Goal: Task Accomplishment & Management: Manage account settings

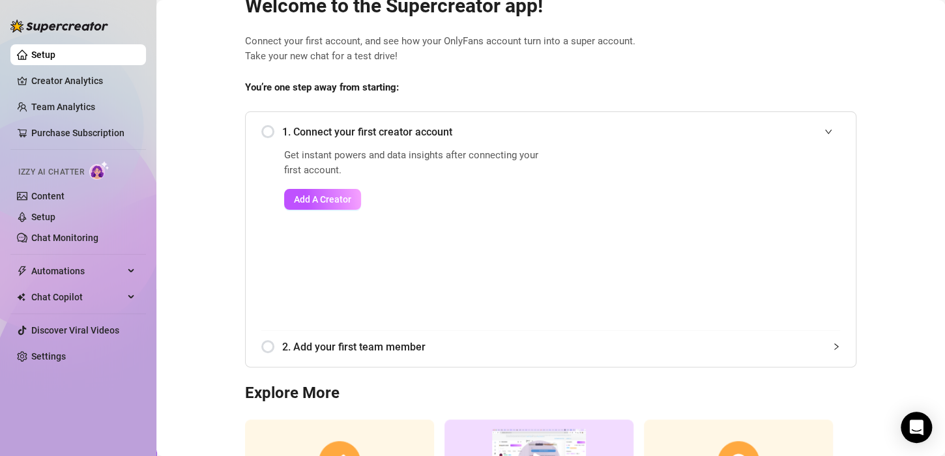
scroll to position [65, 0]
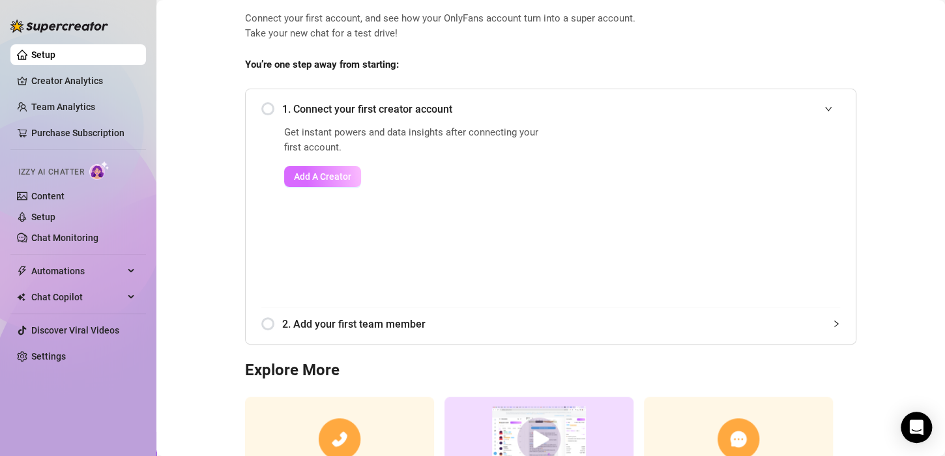
click at [304, 174] on span "Add A Creator" at bounding box center [322, 176] width 57 height 10
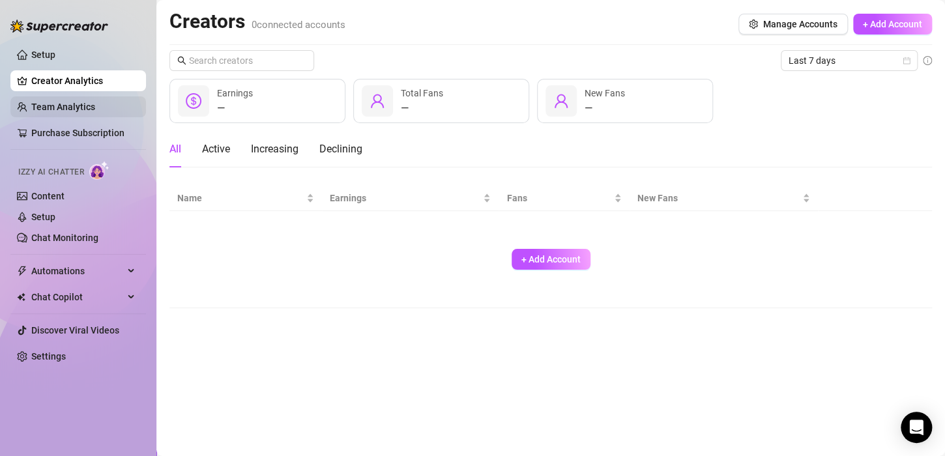
click at [33, 102] on link "Team Analytics" at bounding box center [63, 107] width 64 height 10
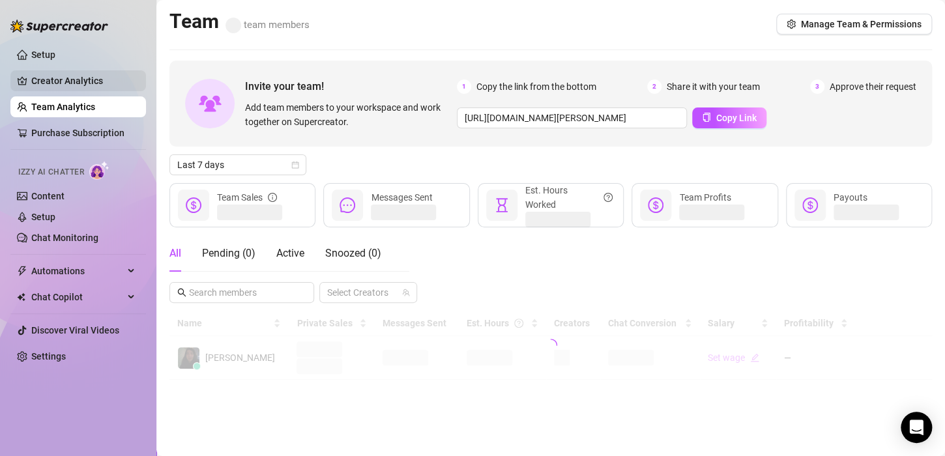
click at [40, 78] on link "Creator Analytics" at bounding box center [83, 80] width 104 height 21
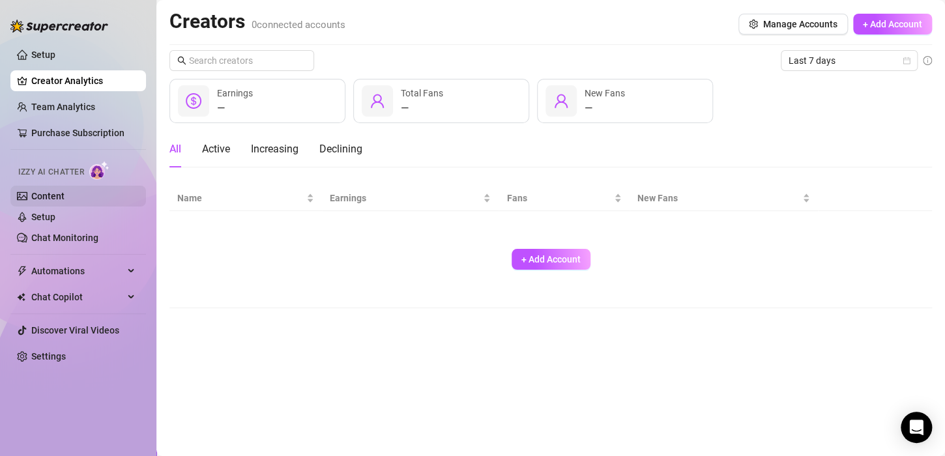
click at [48, 192] on link "Content" at bounding box center [47, 196] width 33 height 10
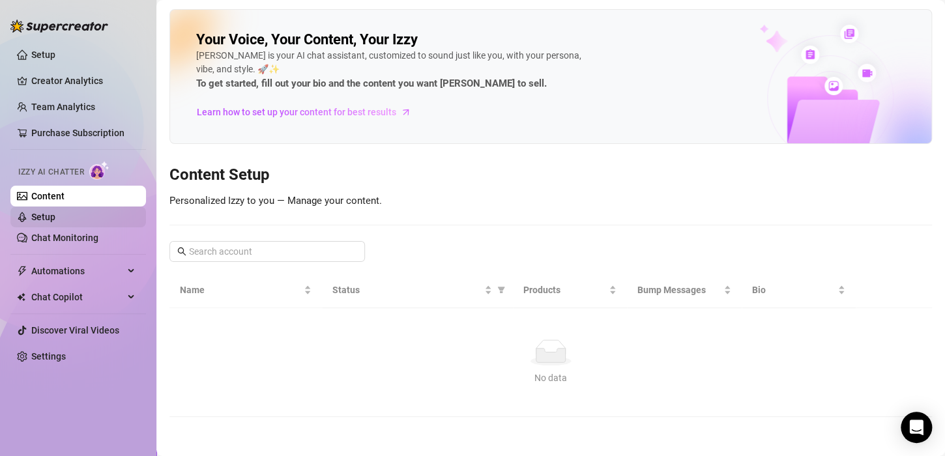
click at [55, 213] on link "Setup" at bounding box center [43, 217] width 24 height 10
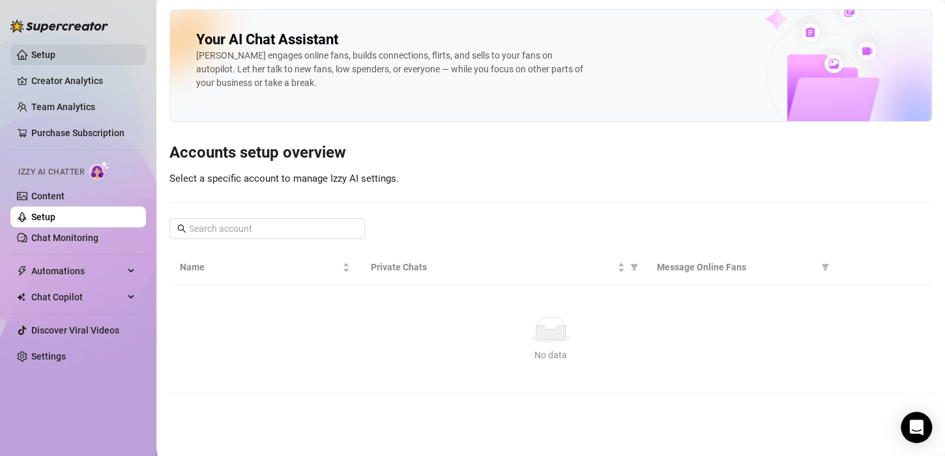
drag, startPoint x: 60, startPoint y: 43, endPoint x: 59, endPoint y: 51, distance: 8.5
click at [59, 45] on ul "Setup Creator Analytics Team Analytics Purchase Subscription Izzy AI Chatter Co…" at bounding box center [78, 205] width 136 height 333
click at [55, 51] on link "Setup" at bounding box center [43, 55] width 24 height 10
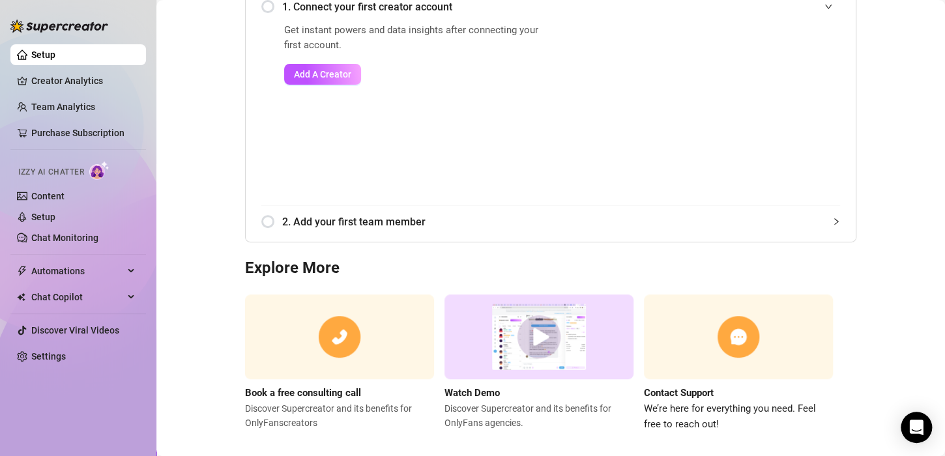
scroll to position [182, 0]
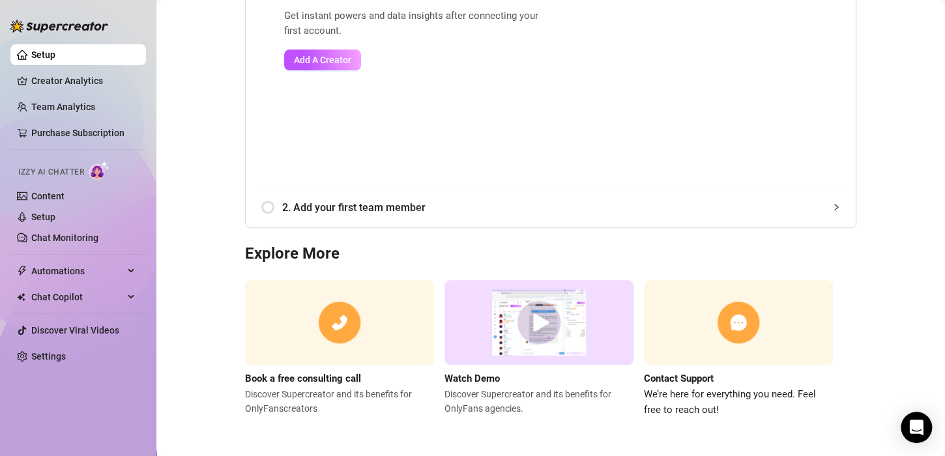
click at [320, 48] on div "Get instant powers and data insights after connecting your first account. Add A…" at bounding box center [415, 99] width 263 height 182
click at [320, 51] on button "Add A Creator" at bounding box center [322, 60] width 77 height 21
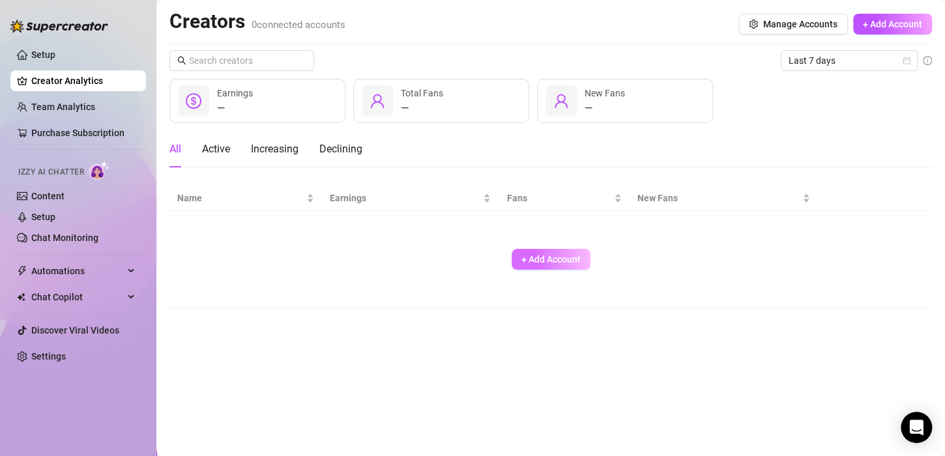
click at [560, 261] on span "+ Add Account" at bounding box center [550, 259] width 59 height 10
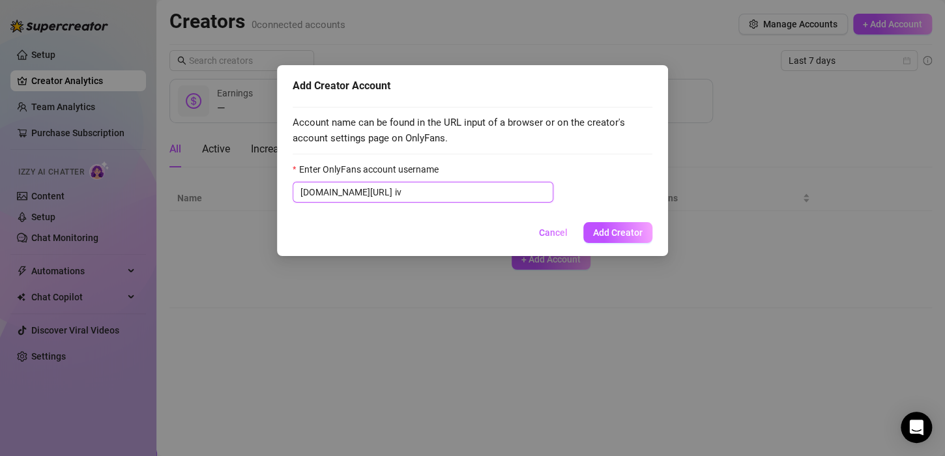
type input "i"
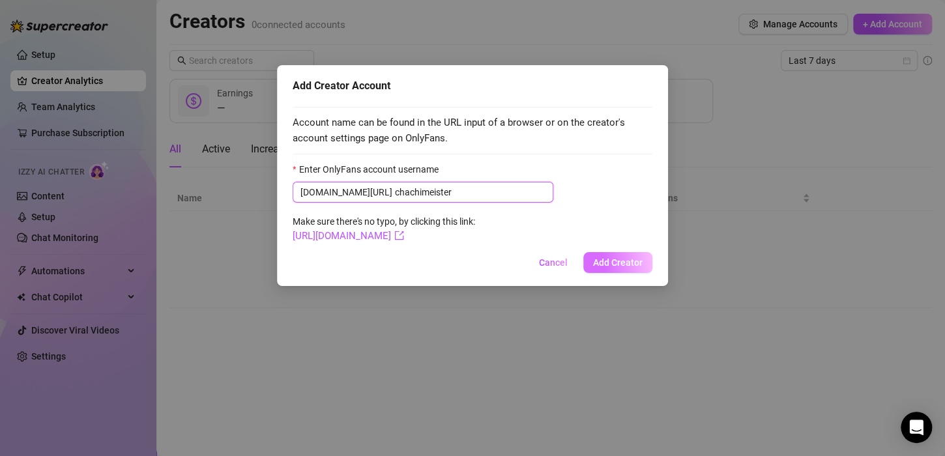
type input "chachimeister"
click at [618, 257] on span "Add Creator" at bounding box center [618, 262] width 50 height 10
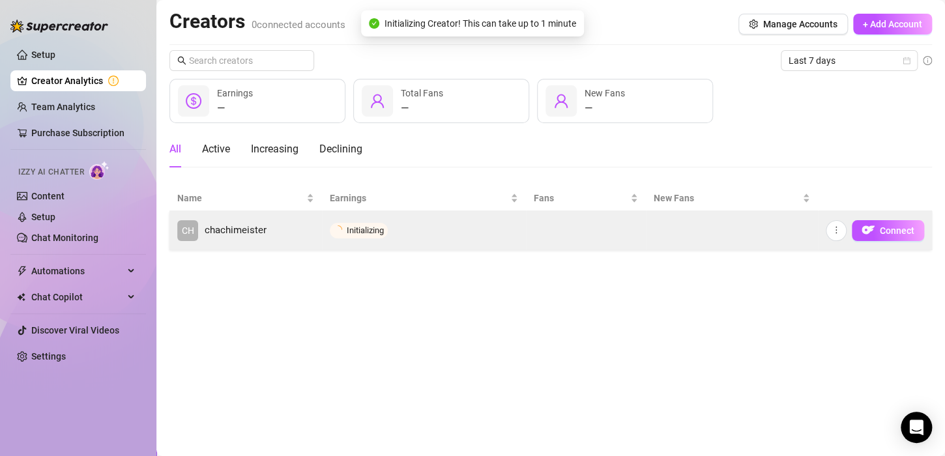
click at [420, 245] on td "Initializing" at bounding box center [424, 230] width 204 height 39
click at [877, 230] on button "Connect" at bounding box center [888, 230] width 72 height 21
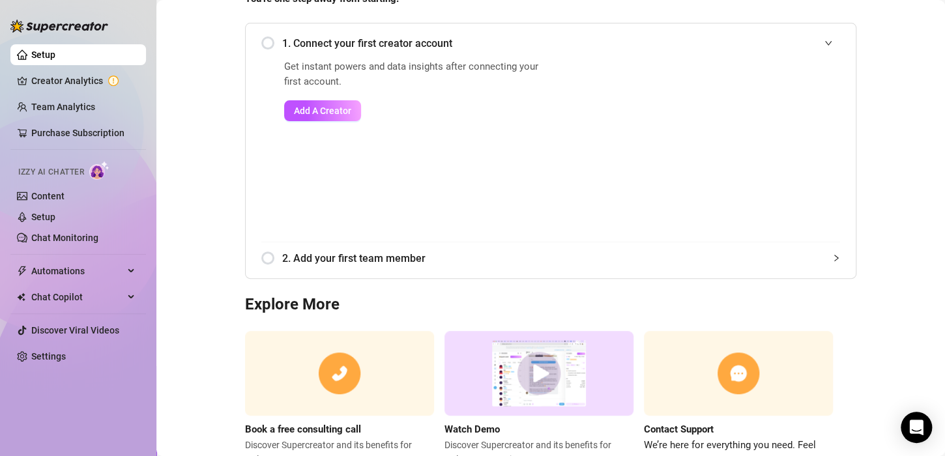
scroll to position [51, 0]
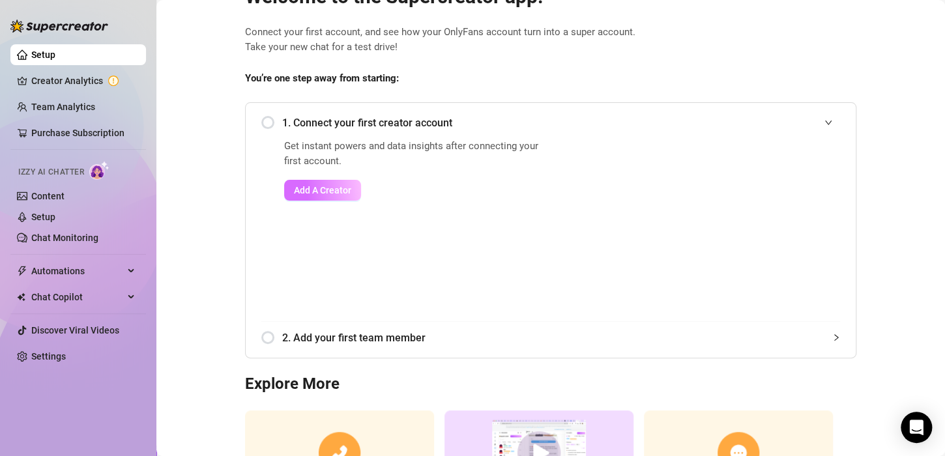
click at [326, 190] on span "Add A Creator" at bounding box center [322, 190] width 57 height 10
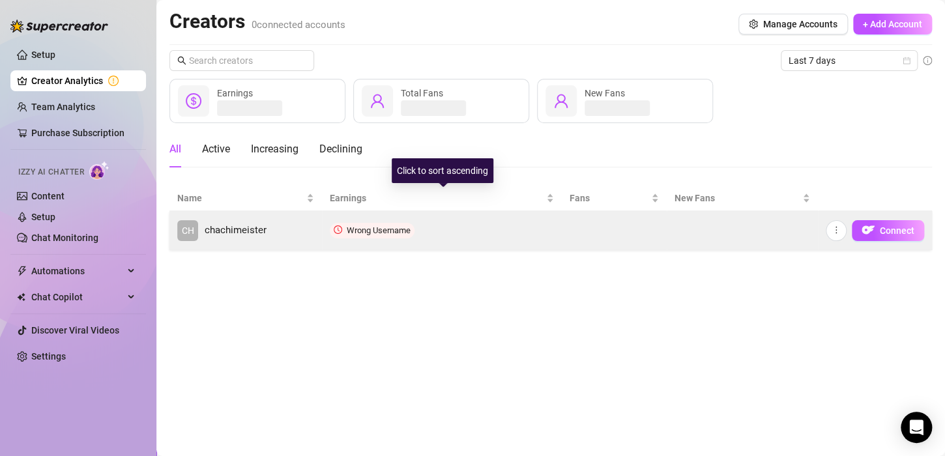
click at [281, 233] on link "CH chachimeister" at bounding box center [245, 230] width 137 height 21
